Goal: Entertainment & Leisure: Consume media (video, audio)

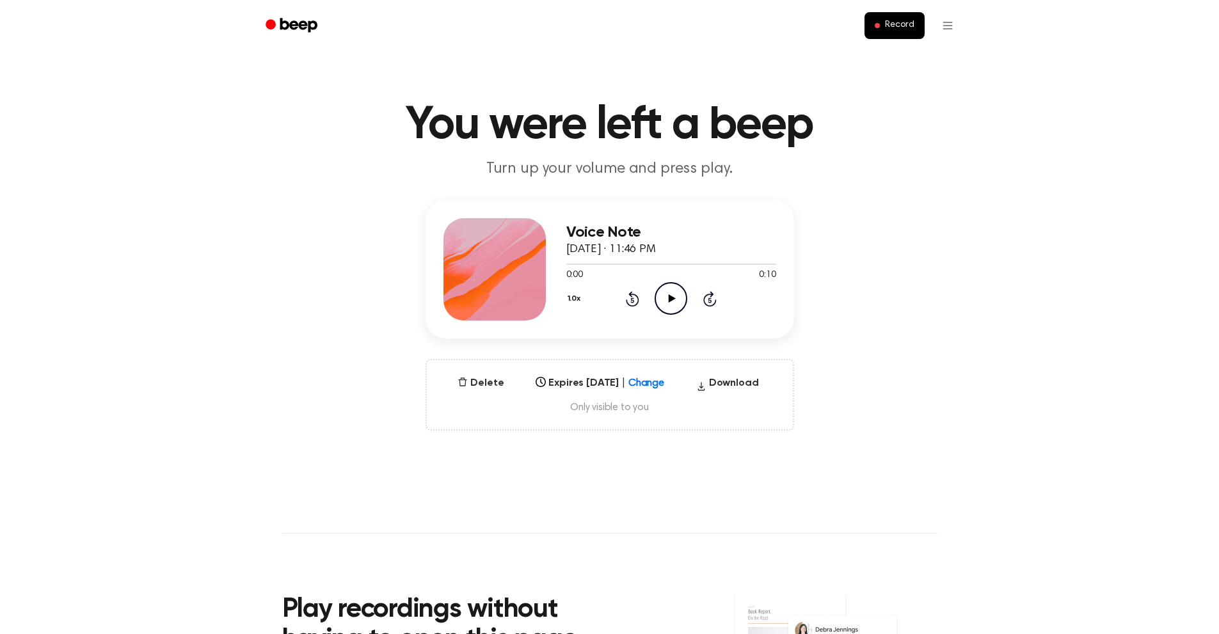
click at [667, 304] on icon "Play Audio" at bounding box center [670, 298] width 33 height 33
click at [665, 296] on icon "Play Audio" at bounding box center [670, 298] width 33 height 33
click at [684, 304] on icon "Play Audio" at bounding box center [670, 298] width 33 height 33
click at [670, 302] on icon "Play Audio" at bounding box center [670, 298] width 33 height 33
